Goal: Transaction & Acquisition: Purchase product/service

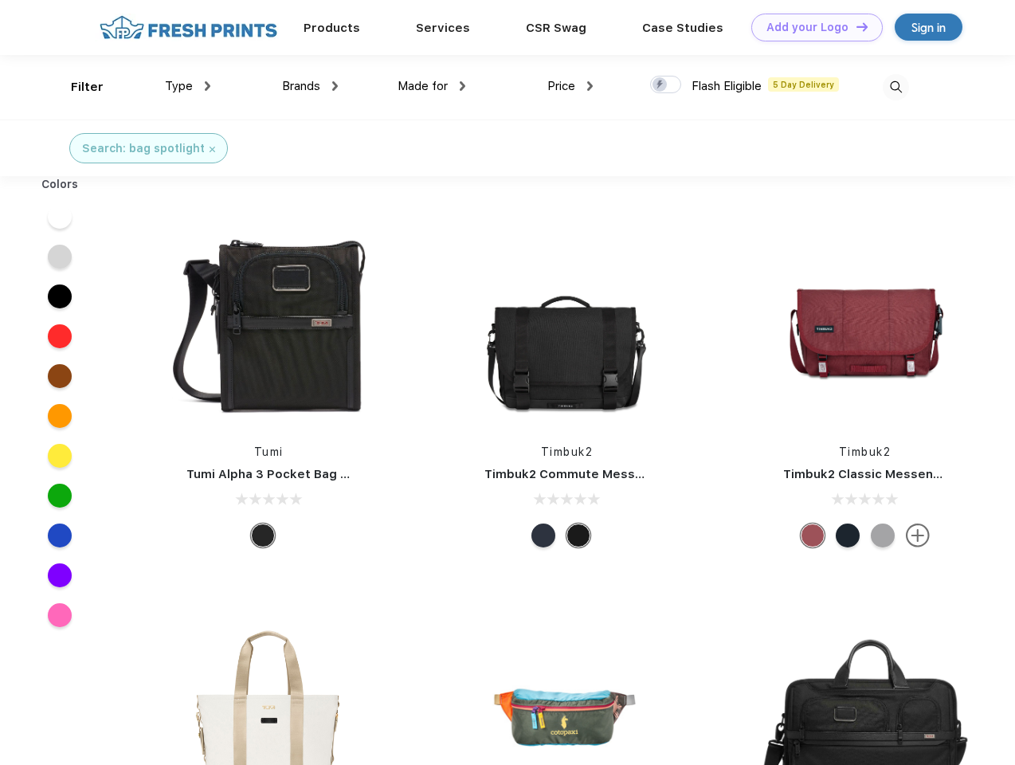
click at [811, 27] on link "Add your Logo Design Tool" at bounding box center [816, 28] width 131 height 28
click at [76, 87] on div "Filter" at bounding box center [87, 87] width 33 height 18
click at [188, 86] on span "Type" at bounding box center [179, 86] width 28 height 14
click at [310, 86] on span "Brands" at bounding box center [301, 86] width 38 height 14
click at [432, 86] on span "Made for" at bounding box center [422, 86] width 50 height 14
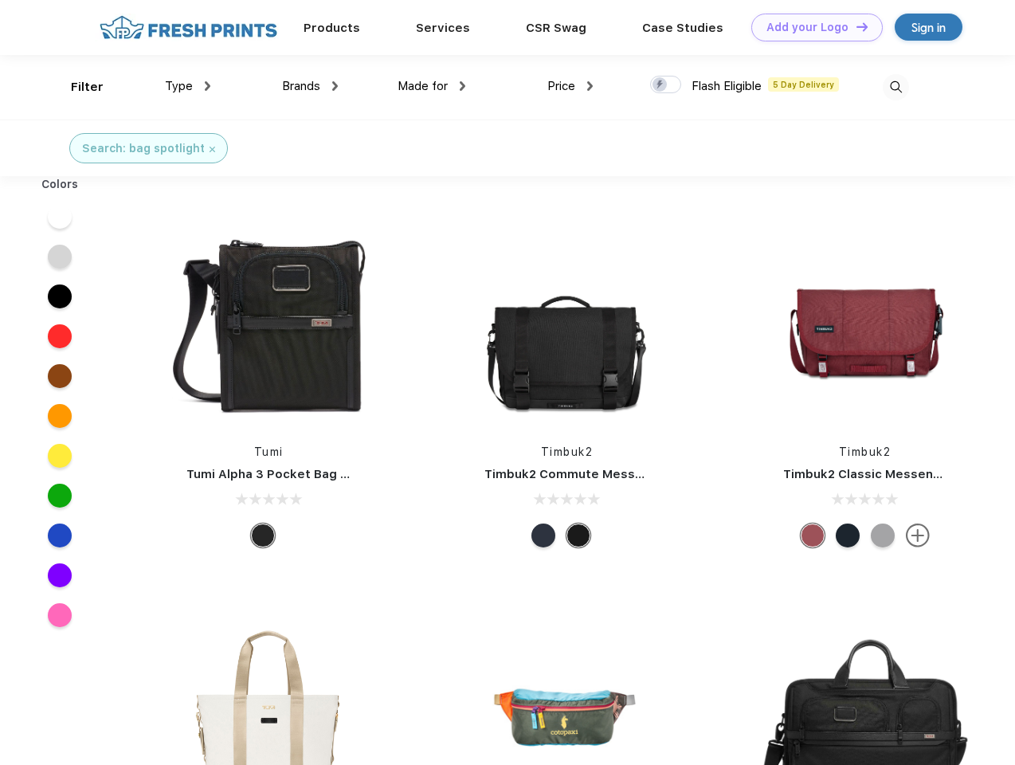
click at [570, 86] on span "Price" at bounding box center [561, 86] width 28 height 14
click at [666, 85] on div at bounding box center [665, 85] width 31 height 18
click at [660, 85] on input "checkbox" at bounding box center [655, 80] width 10 height 10
click at [895, 87] on img at bounding box center [896, 87] width 26 height 26
click at [60, 217] on div at bounding box center [59, 217] width 61 height 40
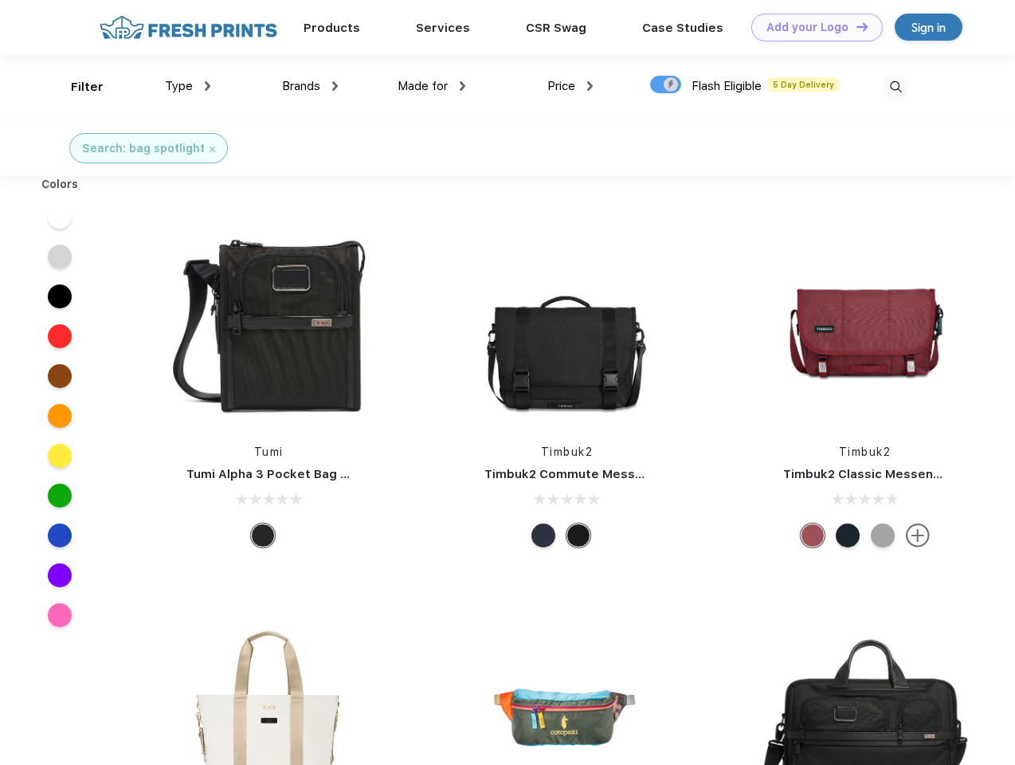
click at [60, 256] on div at bounding box center [59, 257] width 61 height 40
